Goal: Transaction & Acquisition: Purchase product/service

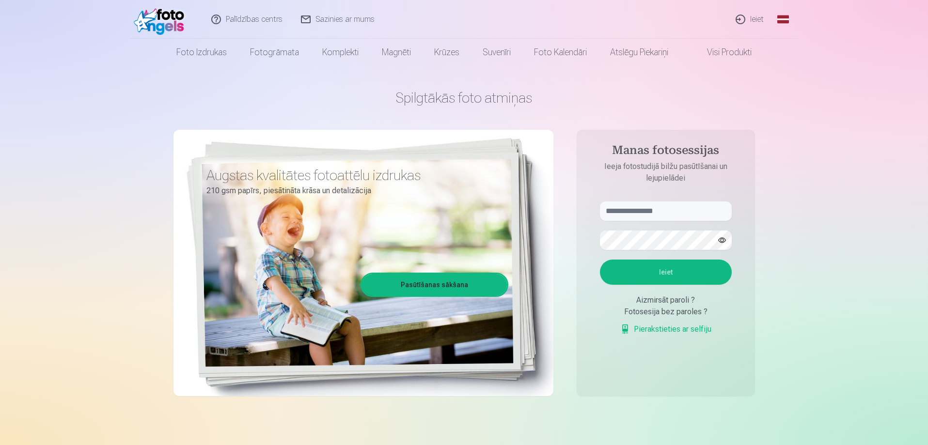
click at [749, 22] on link "Ieiet" at bounding box center [750, 19] width 47 height 39
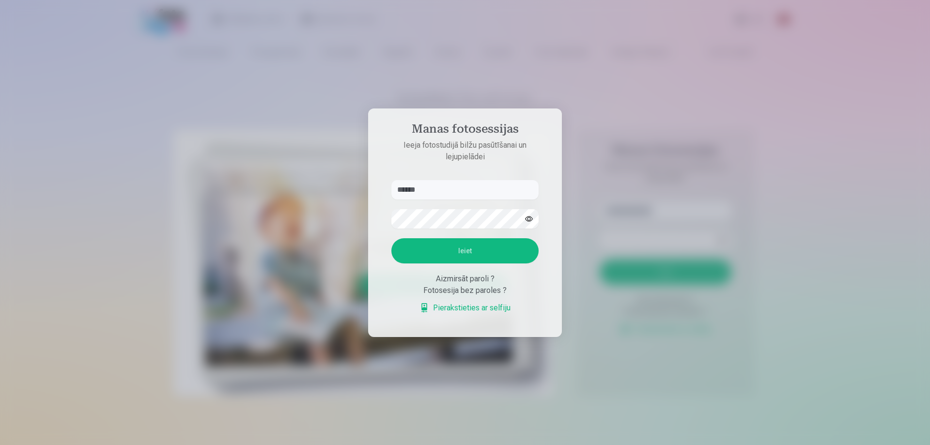
click at [476, 250] on button "Ieiet" at bounding box center [465, 250] width 147 height 25
click at [458, 165] on aside "Manas fotosessijas Ieeja fotostudijā bilžu pasūtīšanai un lejupielādei ****** K…" at bounding box center [465, 223] width 194 height 229
click at [451, 191] on input "******" at bounding box center [465, 189] width 147 height 19
type input "**********"
click at [493, 248] on button "Ieiet" at bounding box center [465, 250] width 147 height 25
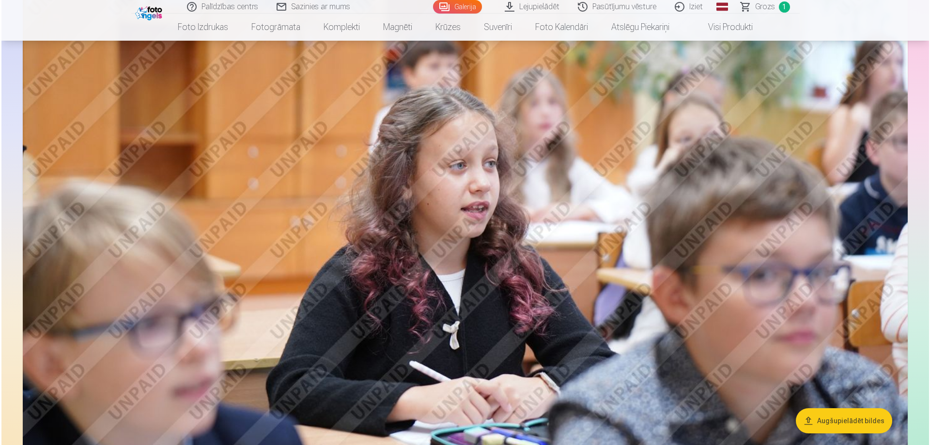
scroll to position [775, 0]
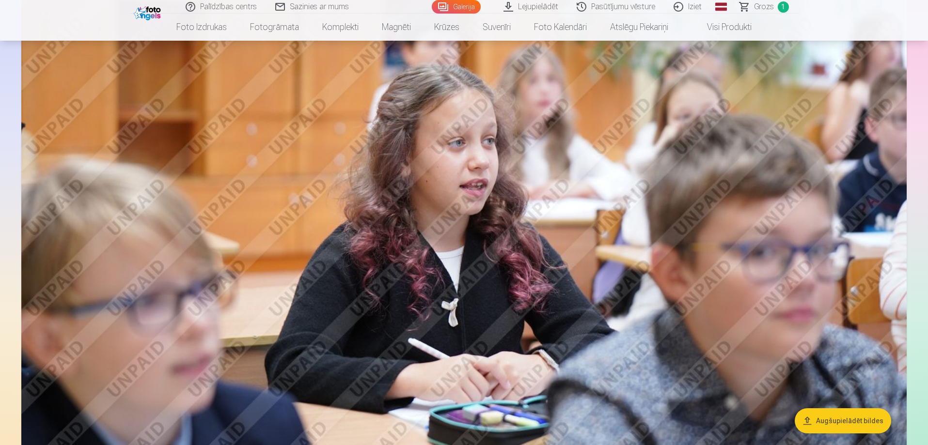
click at [451, 281] on img at bounding box center [463, 225] width 885 height 590
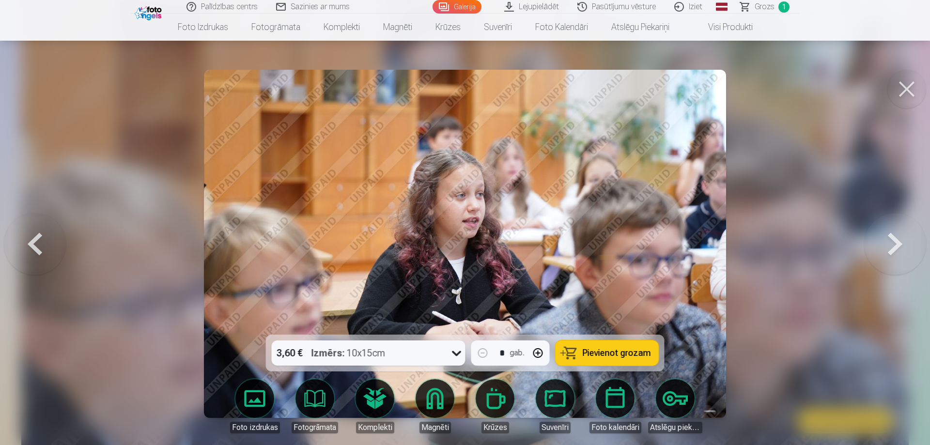
click at [895, 243] on button at bounding box center [896, 244] width 62 height 162
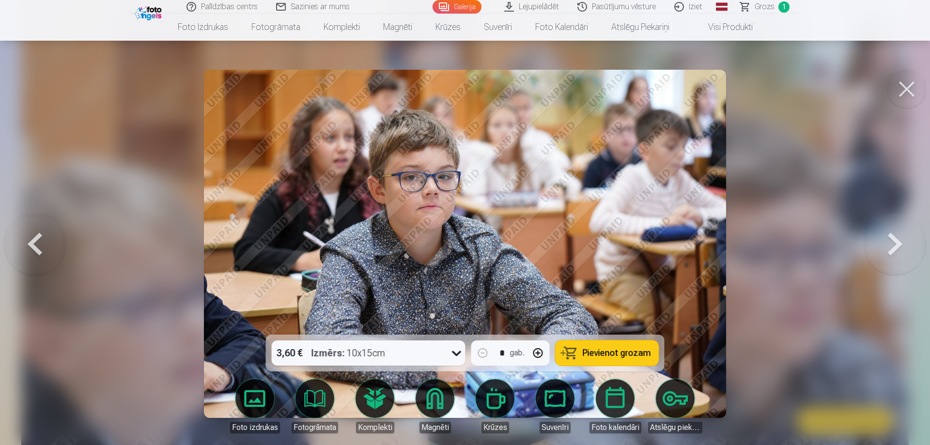
click at [896, 232] on button at bounding box center [896, 244] width 62 height 162
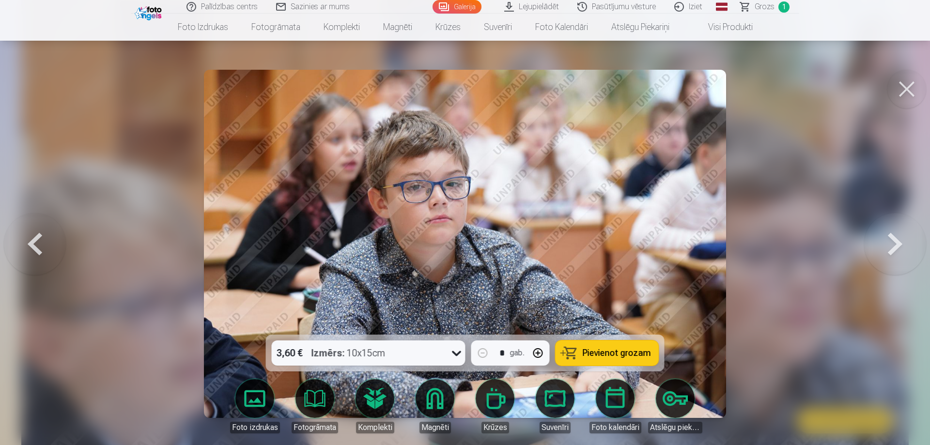
click at [898, 247] on button at bounding box center [896, 244] width 62 height 162
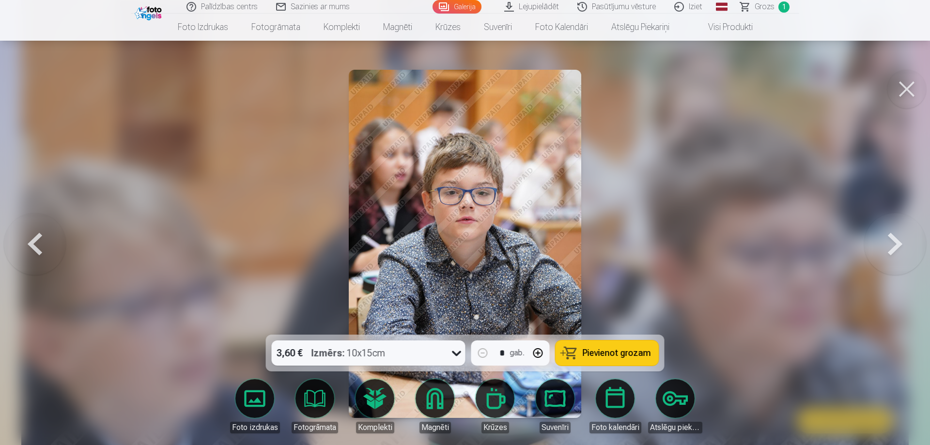
click at [898, 247] on button at bounding box center [896, 244] width 62 height 162
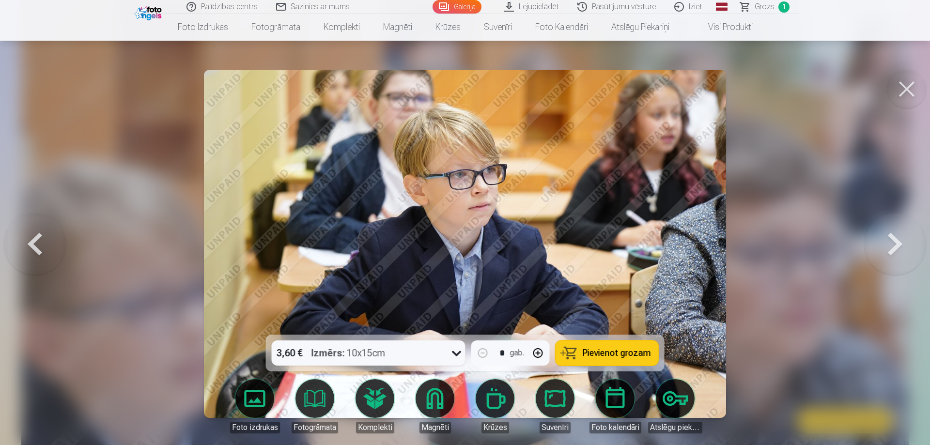
click at [898, 247] on button at bounding box center [896, 244] width 62 height 162
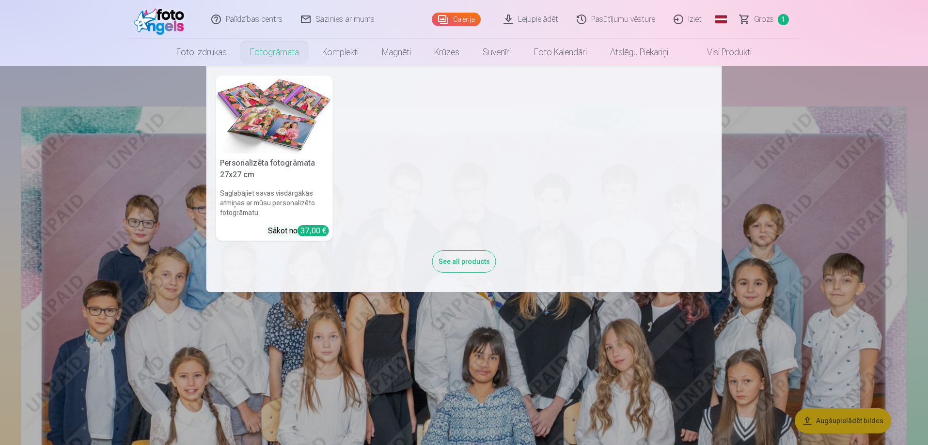
click at [267, 47] on link "Fotogrāmata" at bounding box center [274, 52] width 72 height 27
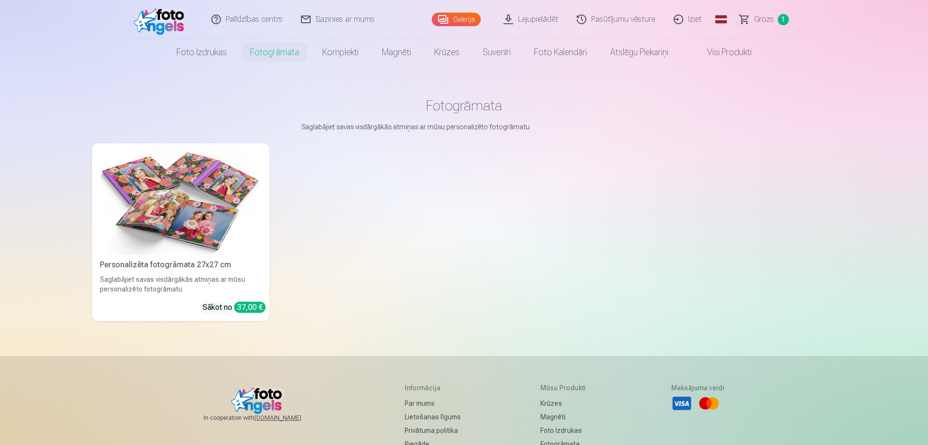
click at [189, 251] on img at bounding box center [181, 201] width 162 height 108
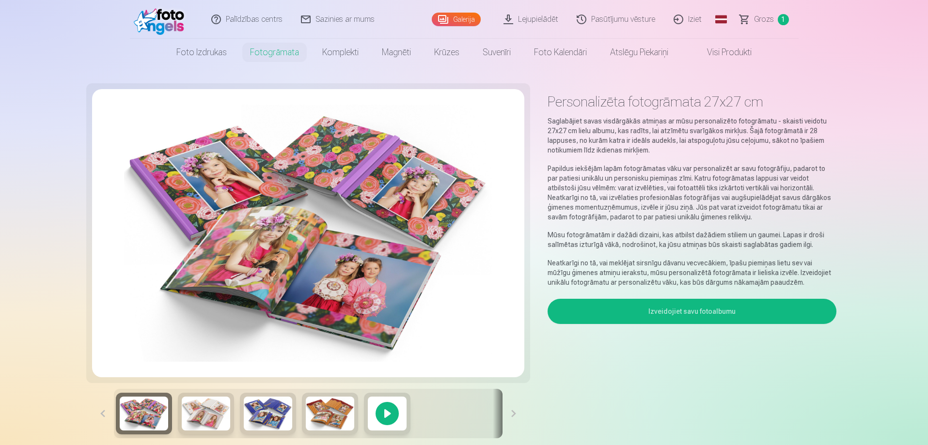
click at [661, 315] on button "Izveidojiet savu fotoalbumu" at bounding box center [692, 311] width 288 height 25
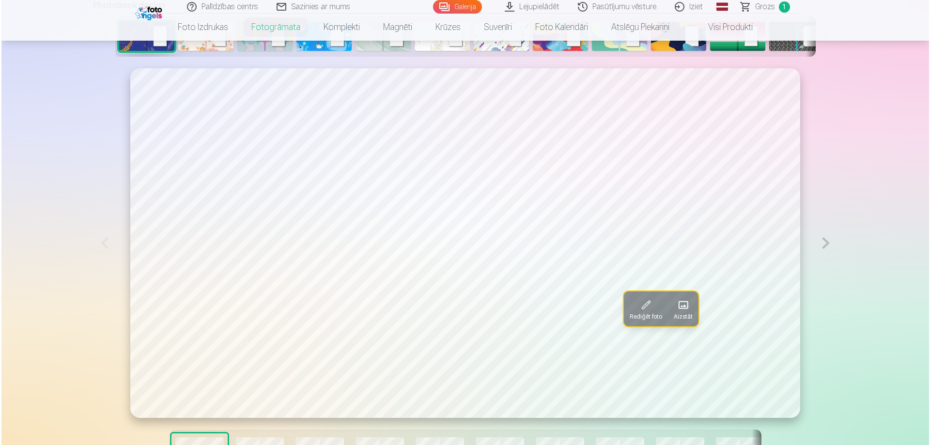
scroll to position [534, 0]
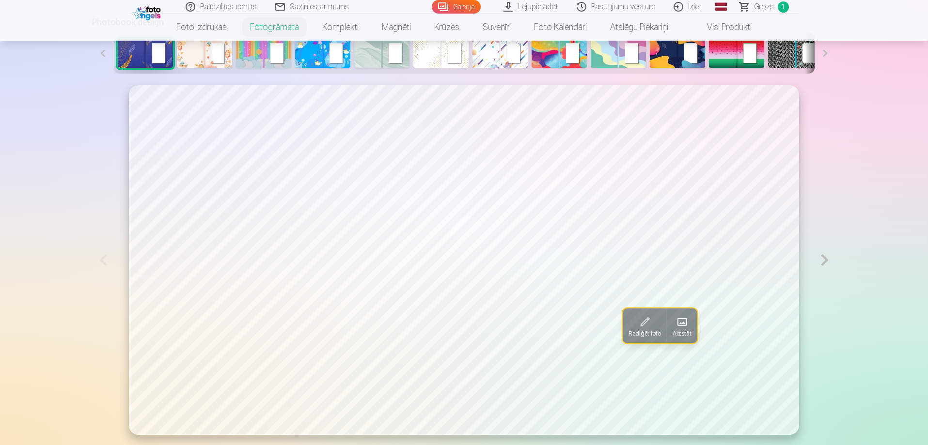
click at [828, 264] on button at bounding box center [825, 259] width 22 height 349
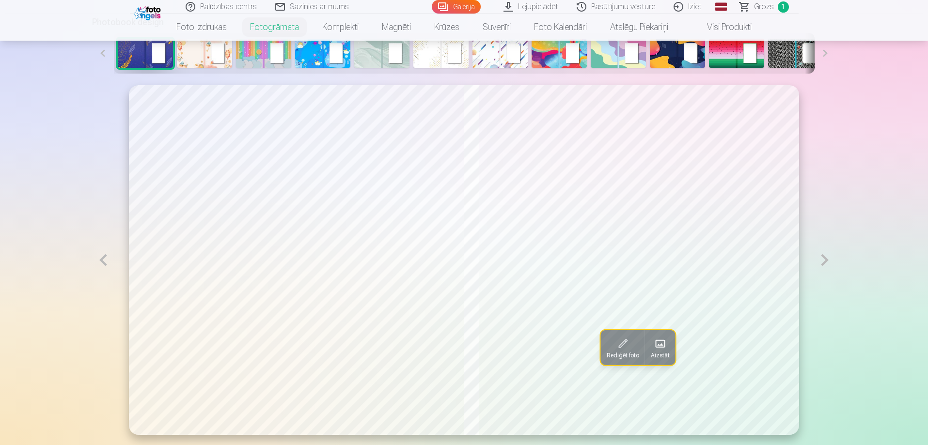
click at [828, 262] on button at bounding box center [825, 260] width 22 height 350
click at [101, 257] on button at bounding box center [103, 260] width 22 height 350
click at [318, 319] on span at bounding box center [326, 314] width 16 height 16
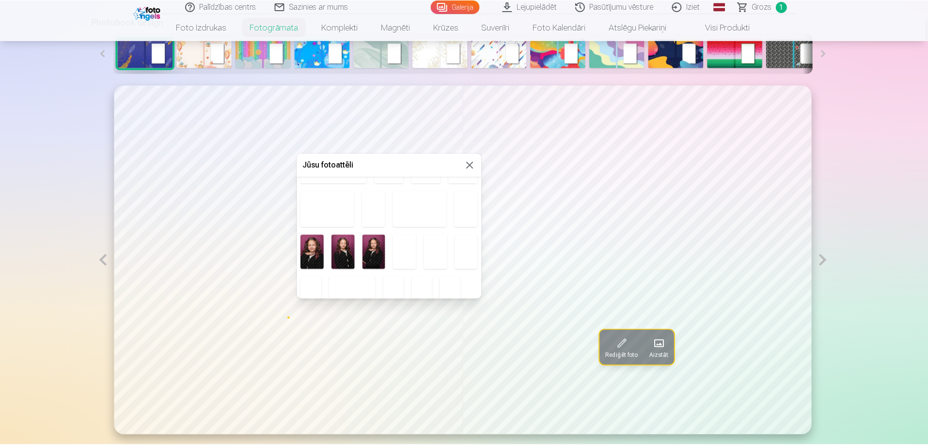
scroll to position [191, 0]
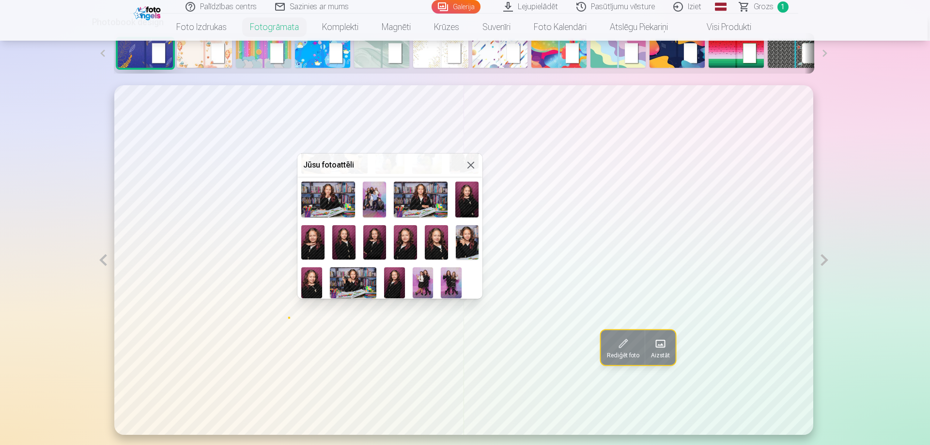
click at [467, 170] on button at bounding box center [471, 165] width 12 height 12
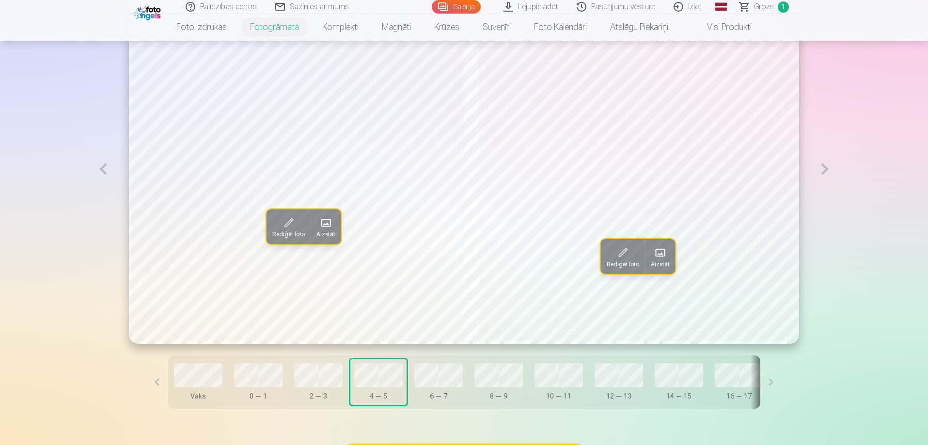
scroll to position [630, 0]
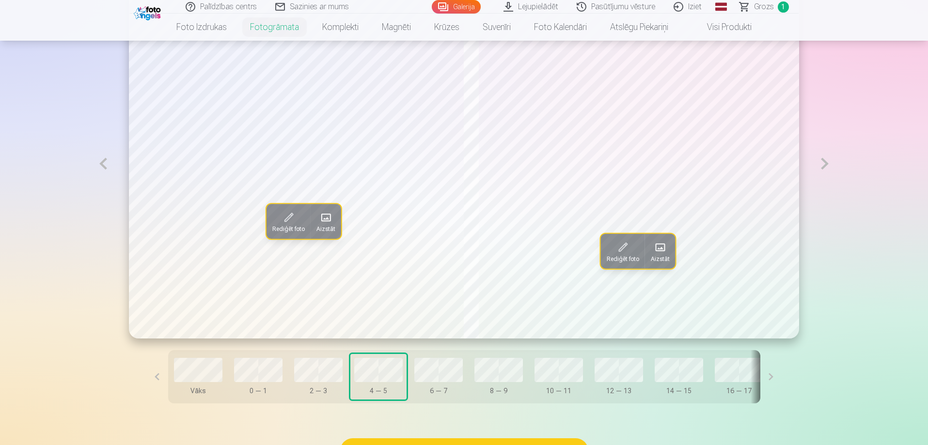
click at [380, 158] on div "Rediģēt foto Aizstāt Rediģēt foto Aizstāt" at bounding box center [464, 164] width 670 height 350
click at [529, 156] on div "Rediģēt foto Aizstāt Rediģēt foto Aizstāt" at bounding box center [464, 164] width 670 height 350
click at [827, 165] on button at bounding box center [825, 164] width 22 height 350
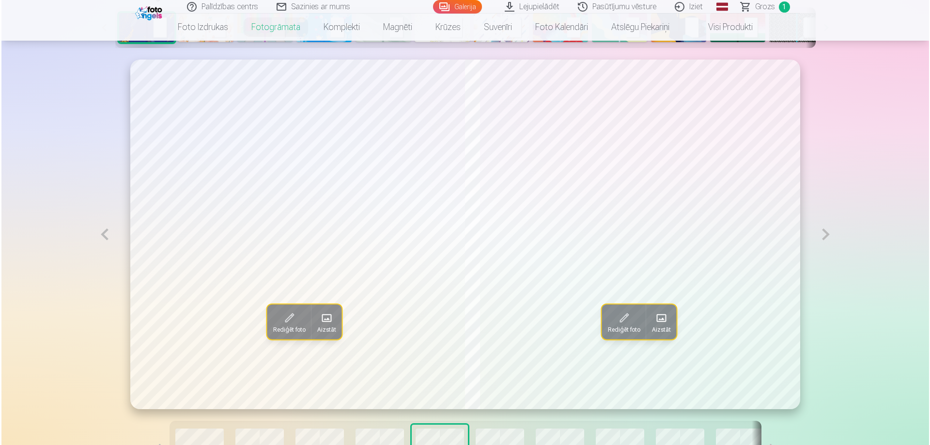
scroll to position [582, 0]
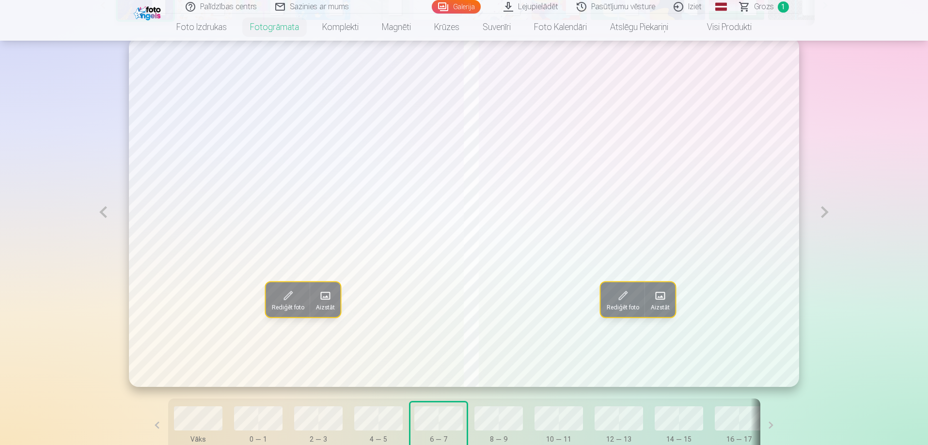
click at [830, 218] on button at bounding box center [825, 212] width 22 height 350
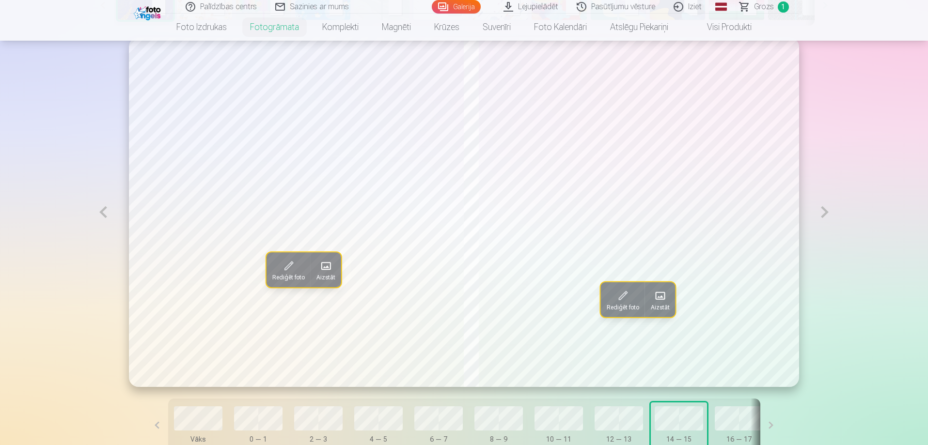
click at [830, 218] on button at bounding box center [825, 212] width 22 height 350
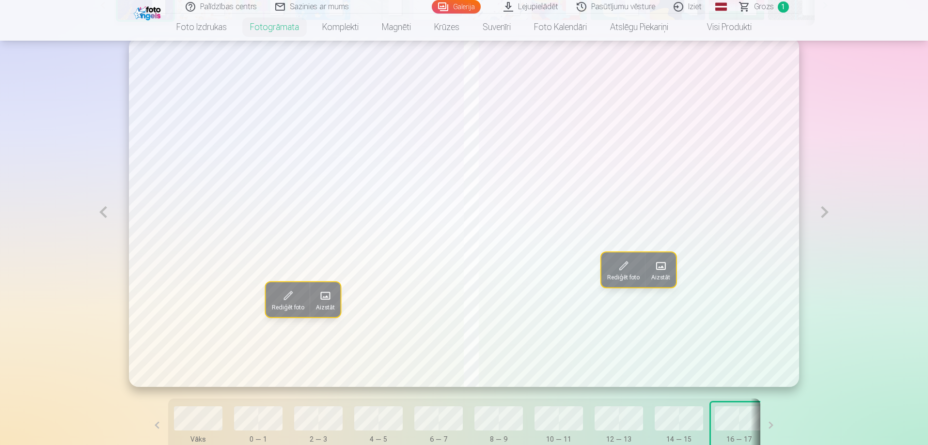
click at [830, 218] on button at bounding box center [825, 212] width 22 height 350
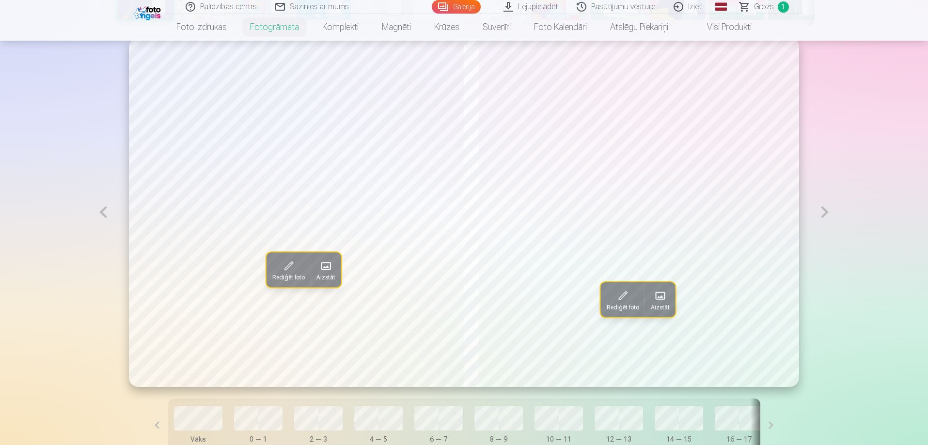
click at [830, 218] on button at bounding box center [825, 212] width 22 height 350
click at [825, 210] on button at bounding box center [825, 212] width 22 height 350
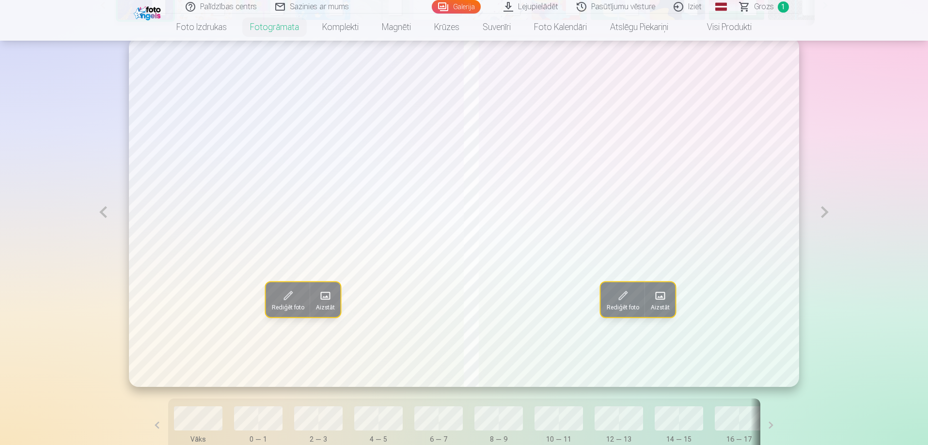
click at [825, 210] on button at bounding box center [825, 212] width 22 height 350
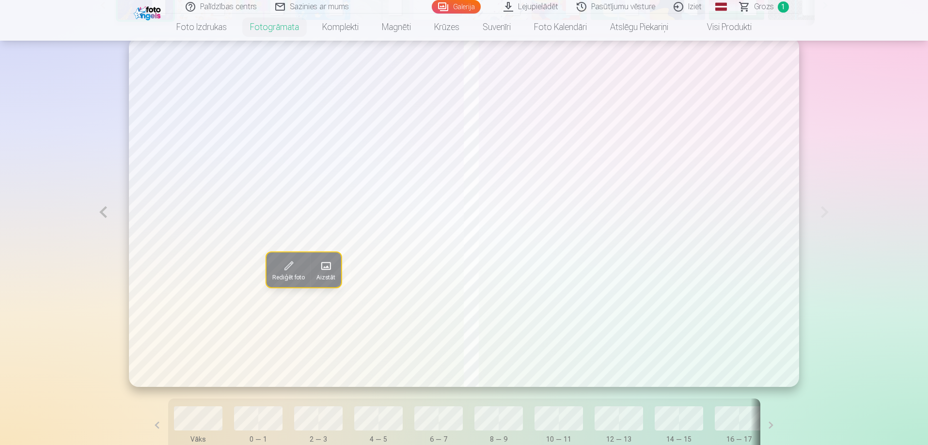
click at [97, 213] on button at bounding box center [103, 212] width 22 height 350
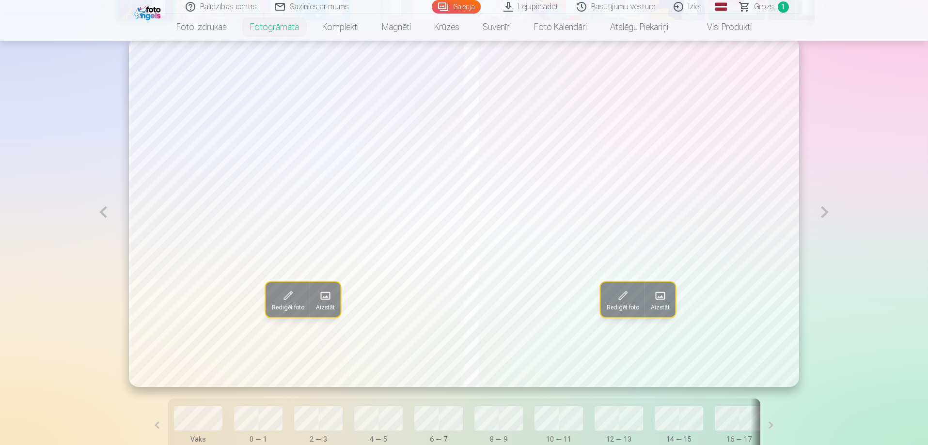
click at [317, 294] on span at bounding box center [325, 296] width 16 height 16
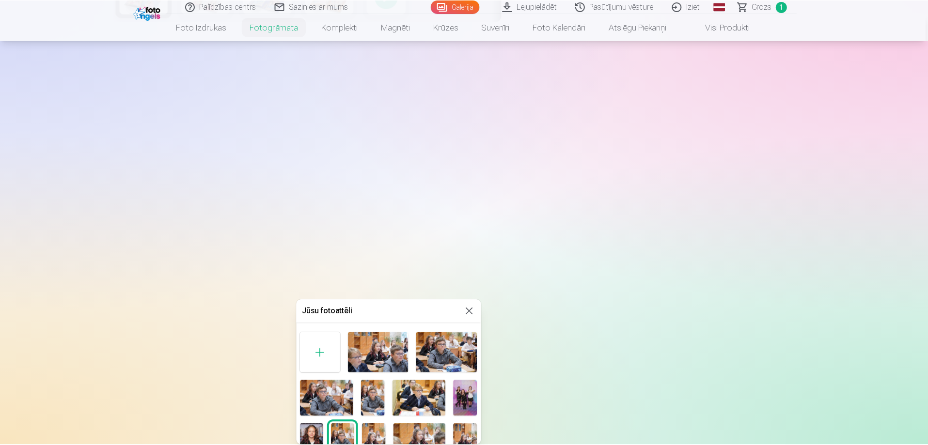
scroll to position [417, 0]
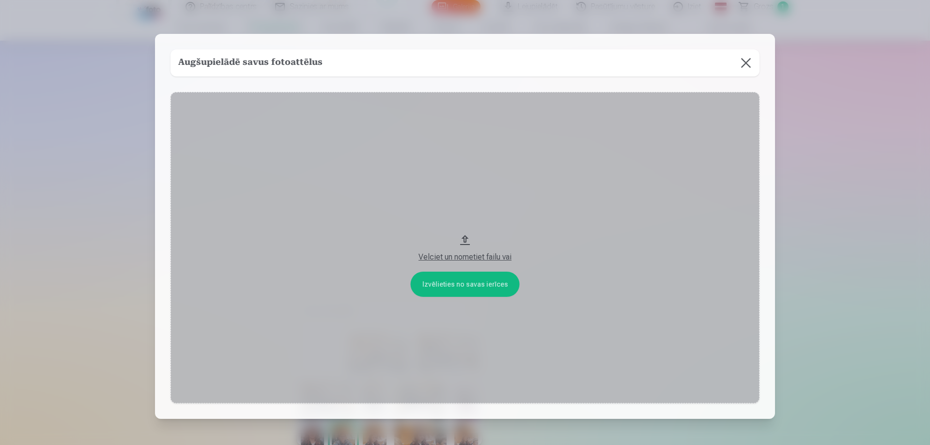
click at [746, 58] on button at bounding box center [746, 62] width 27 height 27
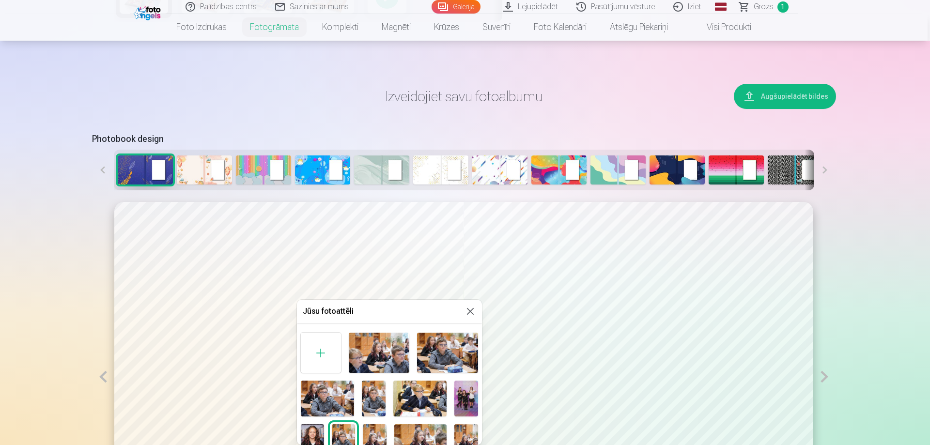
click at [469, 314] on button at bounding box center [471, 312] width 12 height 12
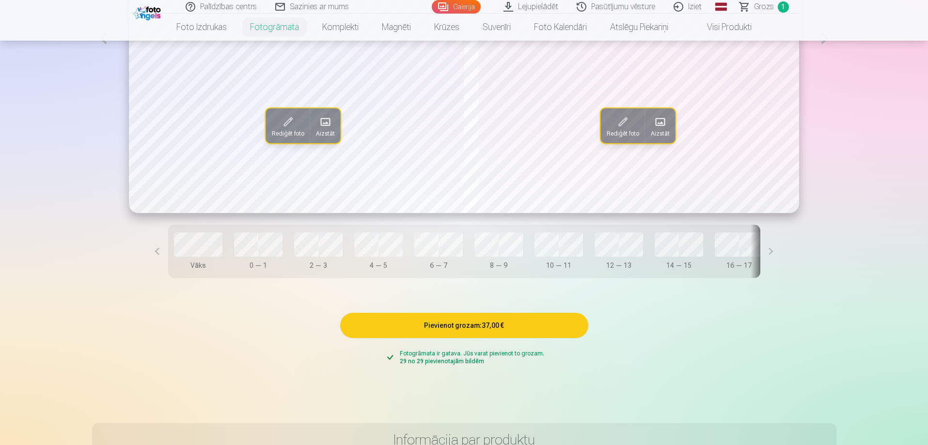
scroll to position [756, 0]
click at [218, 261] on button "Vāks" at bounding box center [198, 251] width 56 height 46
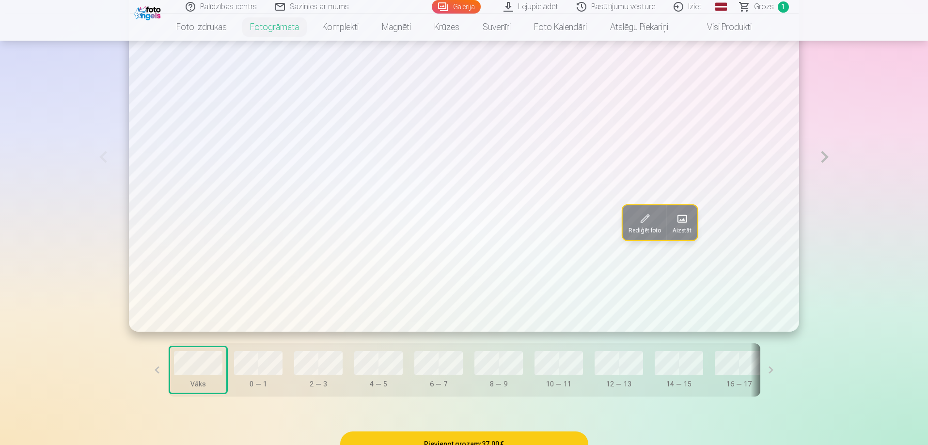
scroll to position [514, 0]
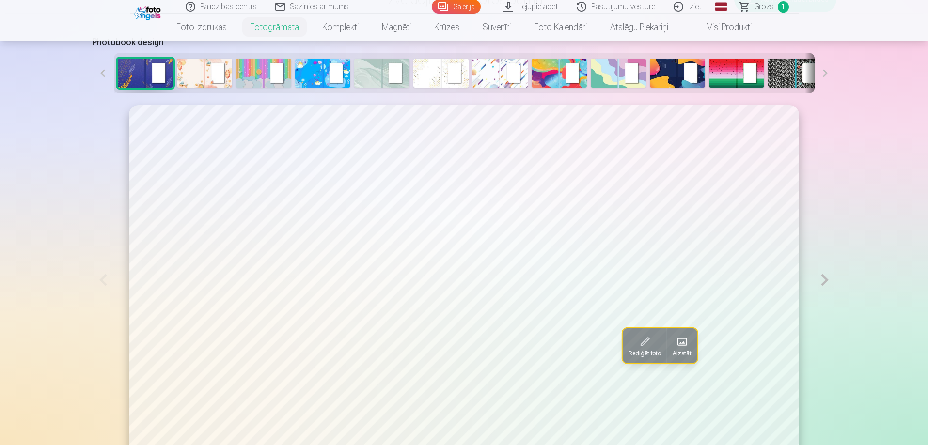
click at [254, 69] on img at bounding box center [263, 73] width 55 height 29
drag, startPoint x: 403, startPoint y: 75, endPoint x: 413, endPoint y: 75, distance: 10.2
click at [404, 75] on img at bounding box center [381, 73] width 55 height 29
click at [427, 74] on img at bounding box center [440, 73] width 55 height 29
click at [481, 76] on img at bounding box center [500, 73] width 55 height 29
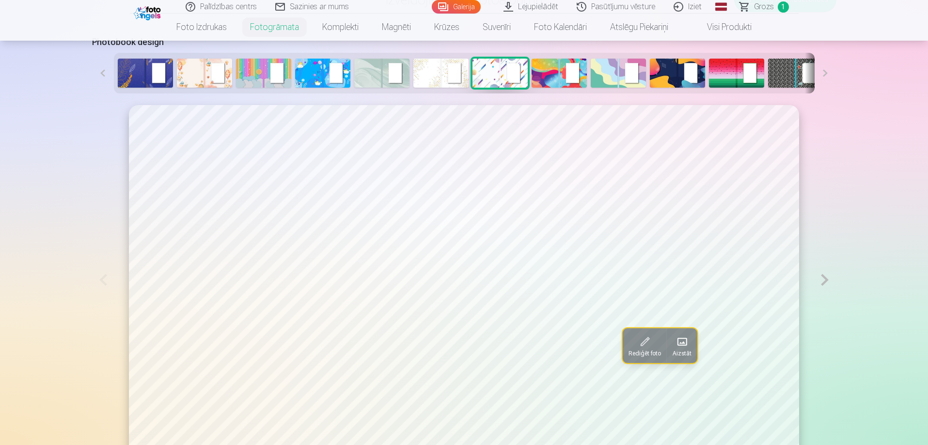
click at [540, 77] on img at bounding box center [559, 73] width 55 height 29
click at [789, 69] on img at bounding box center [795, 73] width 55 height 29
click at [655, 79] on img at bounding box center [677, 73] width 55 height 29
click at [826, 76] on button at bounding box center [826, 73] width 22 height 41
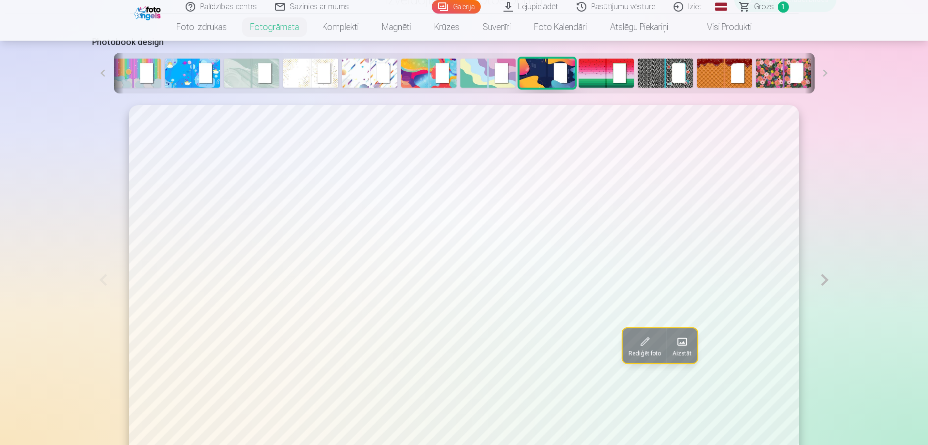
scroll to position [0, 131]
click at [826, 76] on button at bounding box center [826, 73] width 22 height 41
click at [699, 80] on img at bounding box center [723, 73] width 55 height 29
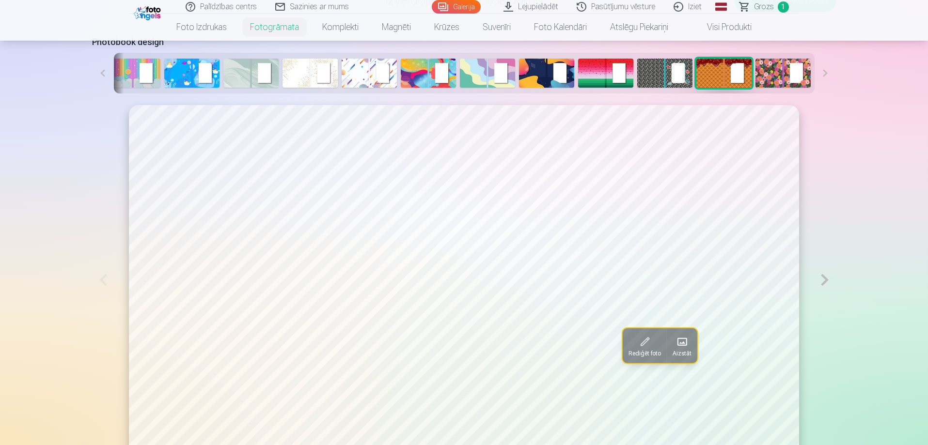
click at [762, 77] on img at bounding box center [783, 73] width 55 height 29
click at [237, 83] on img at bounding box center [250, 73] width 55 height 29
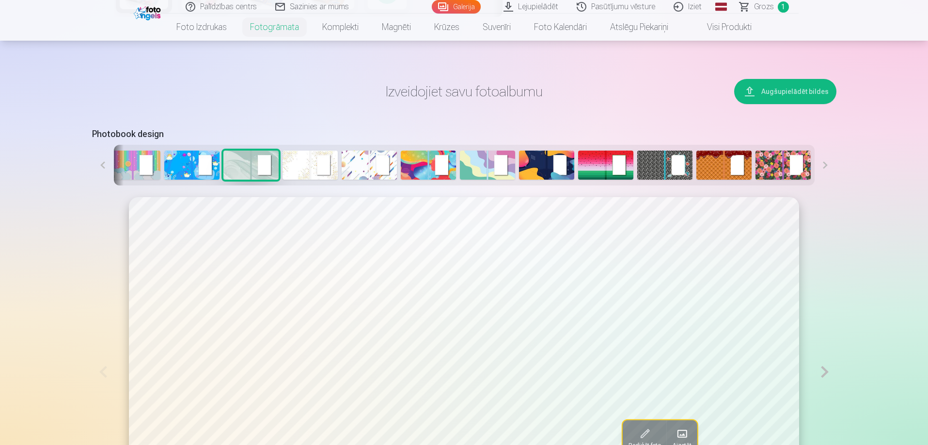
scroll to position [417, 0]
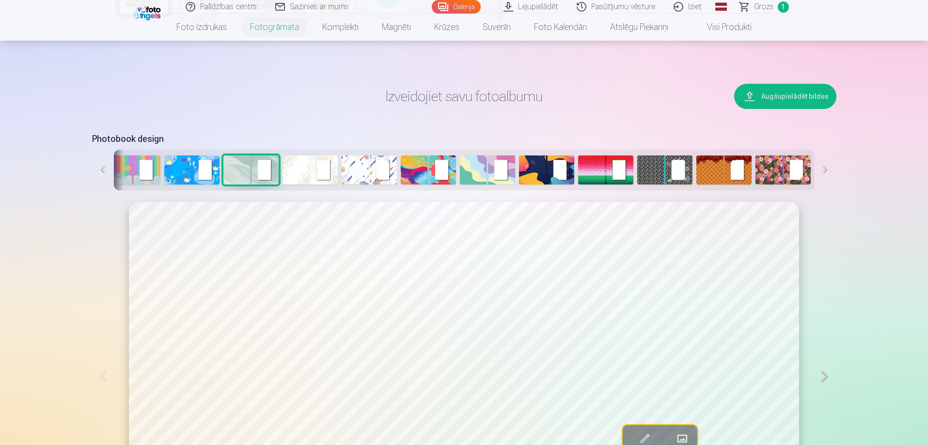
click at [824, 381] on button at bounding box center [825, 376] width 22 height 349
click at [824, 381] on button at bounding box center [825, 377] width 22 height 350
click at [410, 167] on img at bounding box center [428, 170] width 55 height 29
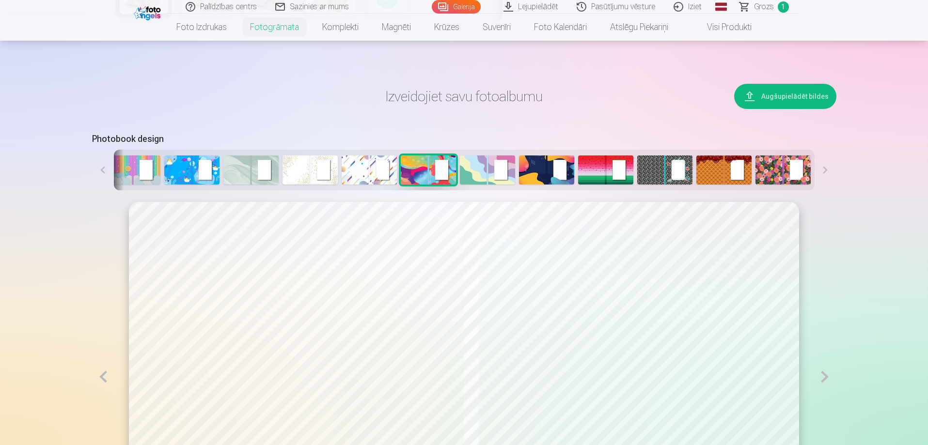
click at [586, 178] on img at bounding box center [605, 170] width 55 height 29
